Goal: Task Accomplishment & Management: Manage account settings

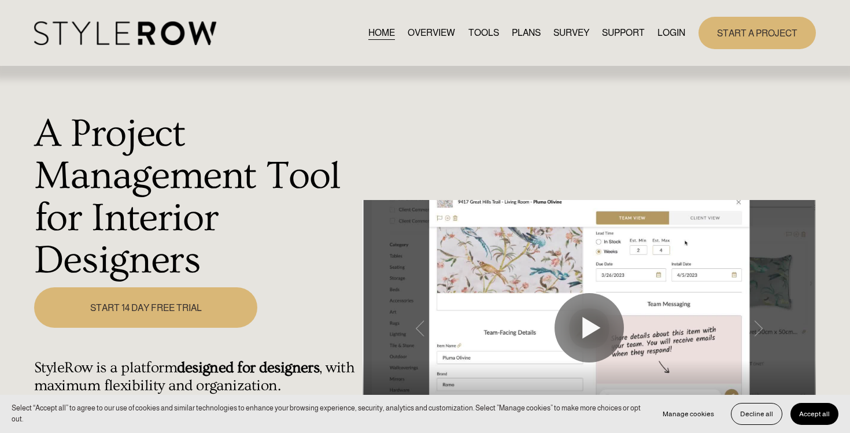
click at [671, 32] on link "LOGIN" at bounding box center [672, 33] width 28 height 16
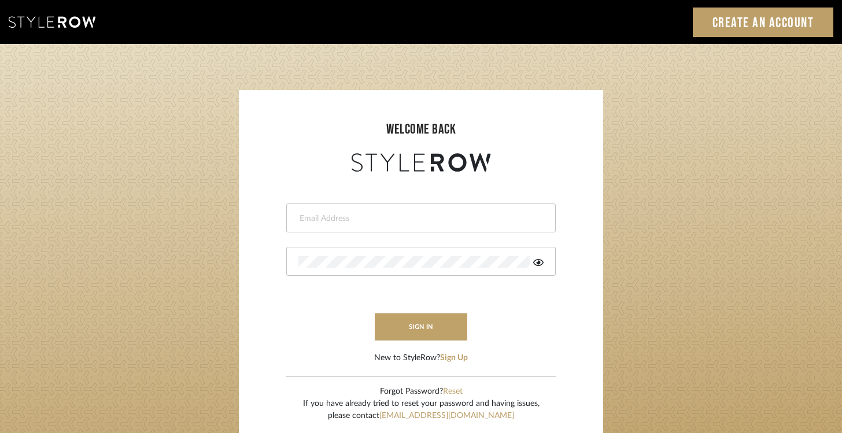
type input "[EMAIL_ADDRESS][DOMAIN_NAME]"
click at [539, 262] on icon at bounding box center [538, 262] width 10 height 7
click at [419, 327] on button "sign in" at bounding box center [421, 327] width 93 height 27
